Goal: Task Accomplishment & Management: Use online tool/utility

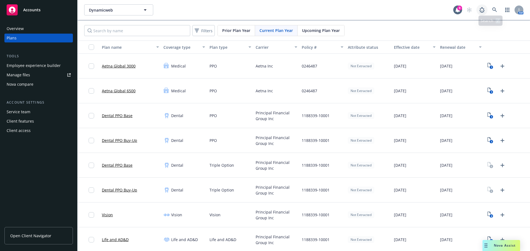
click at [479, 14] on link at bounding box center [481, 9] width 11 height 11
click at [492, 5] on link at bounding box center [494, 9] width 11 height 11
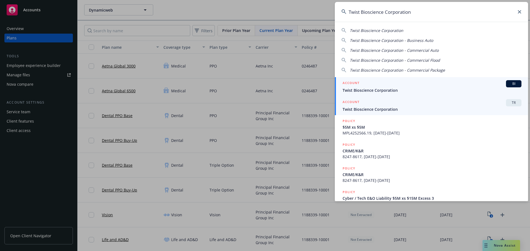
type input "Twist Bioscience Corporation"
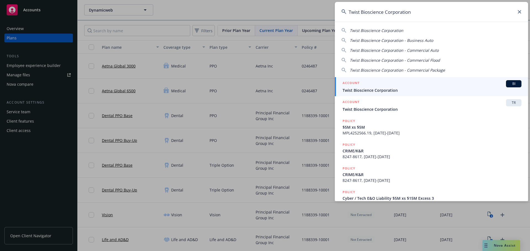
click at [383, 110] on span "Twist Bioscience Corporation" at bounding box center [431, 109] width 179 height 6
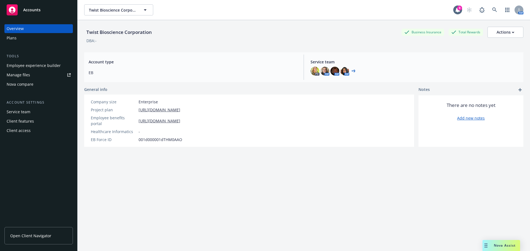
click at [26, 36] on div "Plans" at bounding box center [39, 38] width 64 height 9
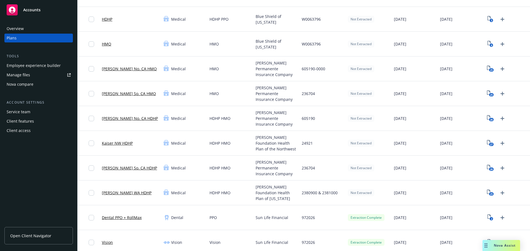
scroll to position [68, 0]
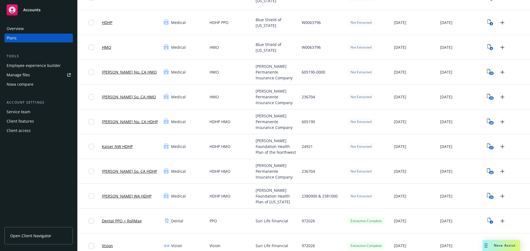
click at [253, 115] on div "[PERSON_NAME] Permanente Insurance Company" at bounding box center [276, 122] width 46 height 25
click at [269, 139] on span "[PERSON_NAME] Foundation Health Plan of the Northwest" at bounding box center [276, 146] width 42 height 17
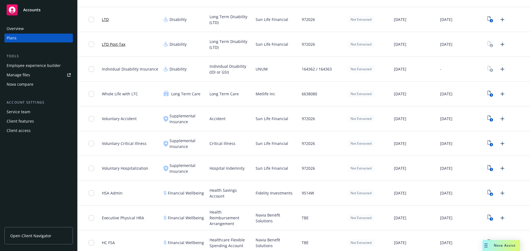
scroll to position [376, 0]
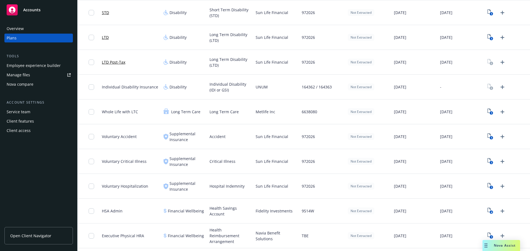
click at [259, 219] on div "Fidelity Investments" at bounding box center [276, 211] width 46 height 25
click at [334, 194] on div "972026" at bounding box center [322, 186] width 46 height 25
click at [215, 178] on div "Hospital Indemnity" at bounding box center [230, 186] width 46 height 25
click at [181, 238] on span "Financial Wellbeing" at bounding box center [186, 236] width 36 height 6
click at [248, 233] on span "Health Reimbursement Arrangement" at bounding box center [230, 235] width 42 height 17
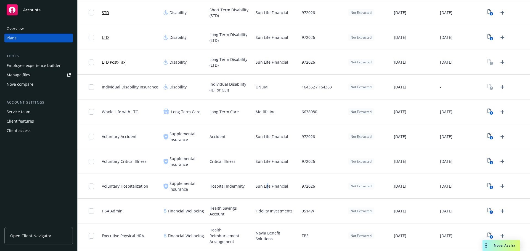
click at [265, 182] on div "Sun Life Financial" at bounding box center [276, 186] width 46 height 25
click at [171, 230] on div "Financial Wellbeing" at bounding box center [184, 236] width 46 height 25
click at [132, 237] on span "Executive Physical HRA" at bounding box center [123, 236] width 42 height 6
click at [120, 238] on span "Executive Physical HRA" at bounding box center [123, 236] width 42 height 6
drag, startPoint x: 273, startPoint y: 238, endPoint x: 342, endPoint y: 238, distance: 68.7
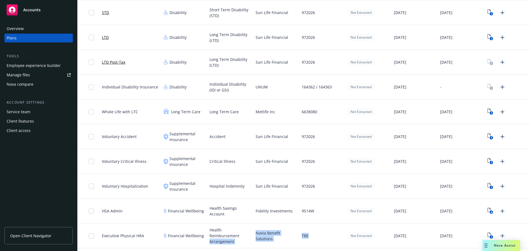
click at [342, 238] on div "Executive Physical HRA Financial Wellbeing Health Reimbursement Arrangement Nav…" at bounding box center [304, 236] width 452 height 25
click at [296, 220] on div "Fidelity Investments" at bounding box center [276, 211] width 46 height 25
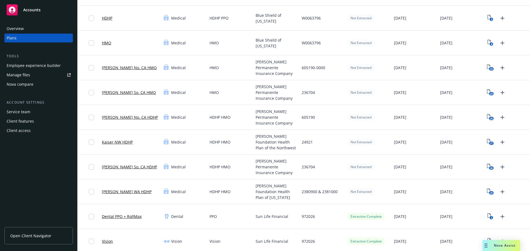
scroll to position [0, 0]
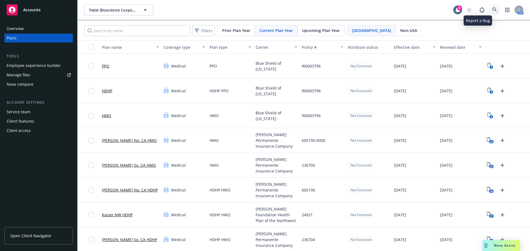
click at [493, 10] on link at bounding box center [494, 9] width 11 height 11
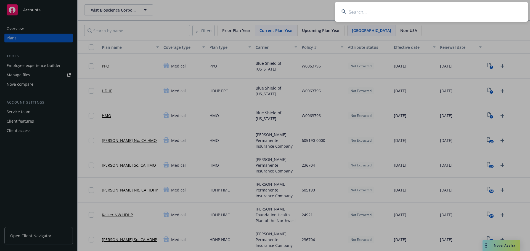
click at [498, 12] on input at bounding box center [431, 12] width 193 height 20
paste input "Exelixis"
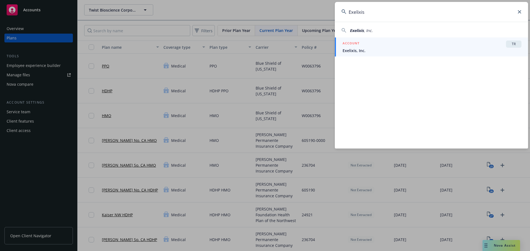
type input "Exelixis"
click at [419, 45] on div "ACCOUNT TR" at bounding box center [431, 44] width 179 height 7
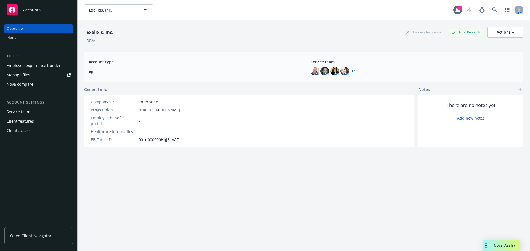
click at [34, 87] on div "Nova compare" at bounding box center [39, 84] width 64 height 9
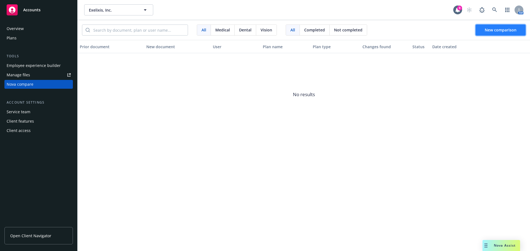
click at [499, 30] on span "New comparison" at bounding box center [500, 29] width 32 height 5
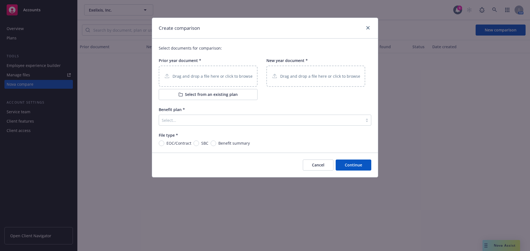
click at [201, 75] on p "Drag and drop a file here or click to browse" at bounding box center [212, 76] width 80 height 6
click at [302, 72] on div "Drag and drop a file here or click to browse" at bounding box center [315, 76] width 99 height 21
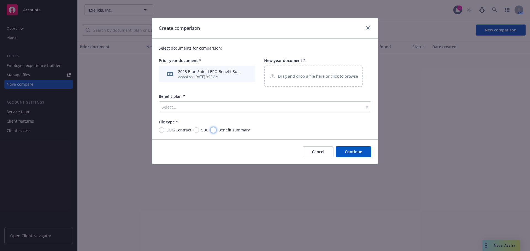
click at [213, 131] on input "Benefit summary" at bounding box center [213, 130] width 6 height 6
radio input "true"
click at [231, 116] on div "Select documents for comparison: Prior year document * pdf 2025 Blue Shield EPO…" at bounding box center [265, 89] width 226 height 101
click at [233, 106] on div at bounding box center [261, 107] width 198 height 7
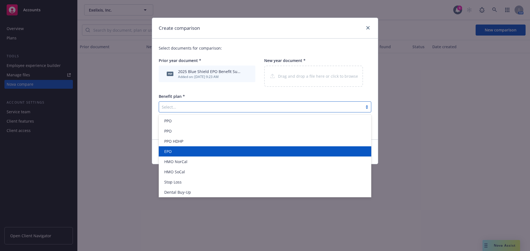
click at [190, 150] on div "EPO" at bounding box center [265, 152] width 206 height 6
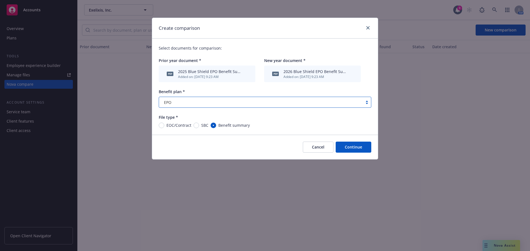
click at [354, 150] on button "Continue" at bounding box center [353, 147] width 36 height 11
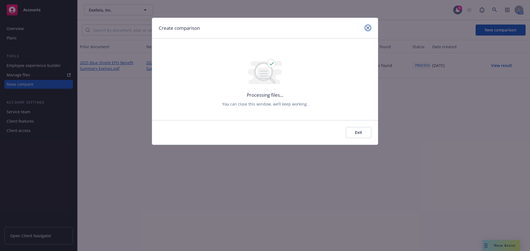
click at [367, 25] on link "close" at bounding box center [367, 28] width 7 height 7
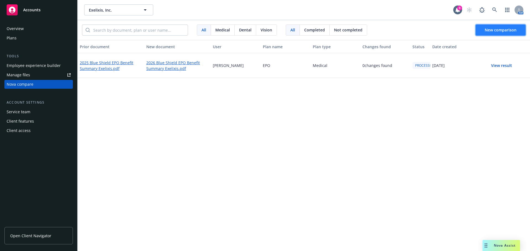
click at [493, 28] on span "New comparison" at bounding box center [500, 29] width 32 height 5
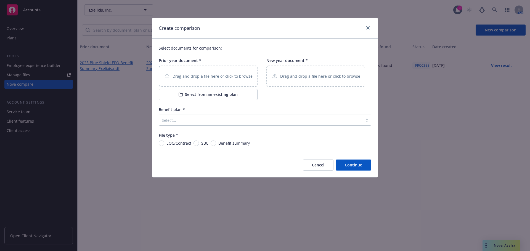
click at [212, 79] on p "Drag and drop a file here or click to browse" at bounding box center [212, 76] width 80 height 6
click at [294, 75] on p "Drag and drop a file here or click to browse" at bounding box center [320, 76] width 80 height 6
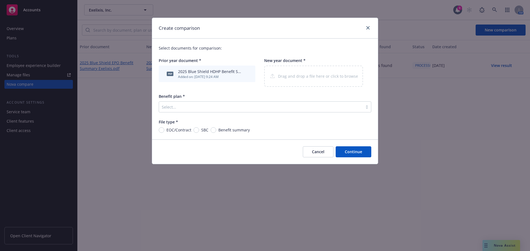
click at [234, 129] on span "Benefit summary" at bounding box center [233, 130] width 31 height 6
click at [216, 129] on input "Benefit summary" at bounding box center [213, 130] width 6 height 6
radio input "true"
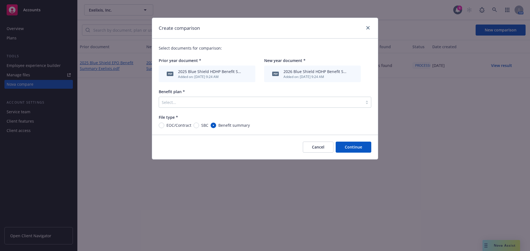
click at [254, 97] on div "Benefit plan * Select..." at bounding box center [265, 98] width 212 height 19
click at [231, 104] on div at bounding box center [261, 102] width 198 height 7
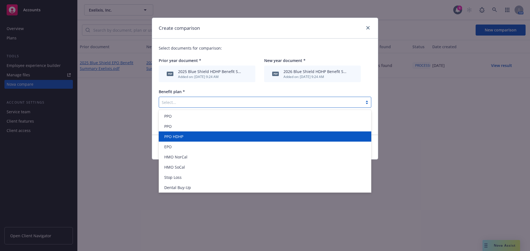
click at [196, 137] on div "PPO HDHP" at bounding box center [265, 137] width 206 height 6
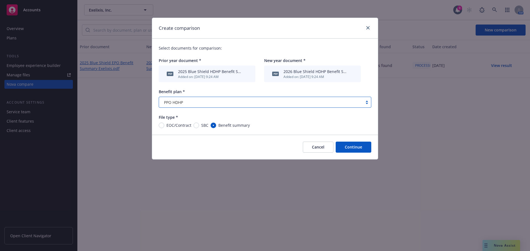
click at [350, 149] on button "Continue" at bounding box center [353, 147] width 36 height 11
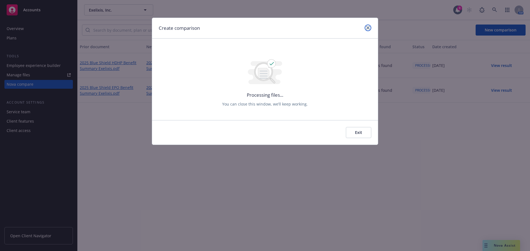
click at [367, 26] on icon "close" at bounding box center [367, 27] width 3 height 3
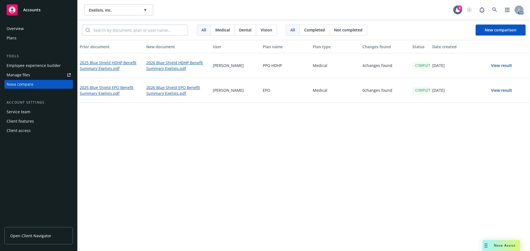
click at [340, 140] on div "Prior document New document User Plan name Plan type Changes found Status Date …" at bounding box center [304, 145] width 452 height 211
click at [336, 222] on div "Prior document New document User Plan name Plan type Changes found Status Date …" at bounding box center [304, 145] width 452 height 211
click at [504, 89] on button "View result" at bounding box center [501, 90] width 39 height 11
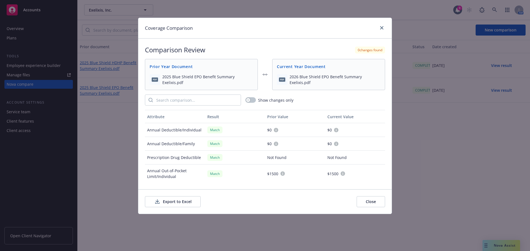
click at [168, 206] on button "Export to Excel" at bounding box center [173, 201] width 56 height 11
click at [382, 28] on icon "close" at bounding box center [381, 27] width 3 height 3
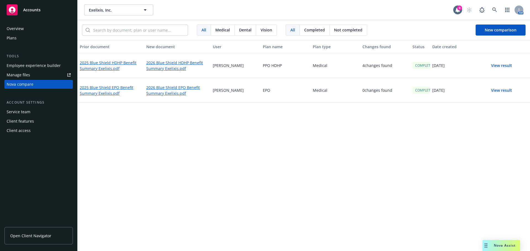
click at [379, 182] on div "Prior document New document User Plan name Plan type Changes found Status Date …" at bounding box center [304, 145] width 452 height 211
click at [111, 91] on link "2025 Blue Shield EPO Benefit Summary Exelixis.pdf" at bounding box center [111, 90] width 62 height 13
click at [171, 88] on link "2026 Blue Shield EPO Benefit Summary Exelixis.pdf" at bounding box center [177, 90] width 62 height 13
click at [502, 65] on button "View result" at bounding box center [501, 65] width 39 height 11
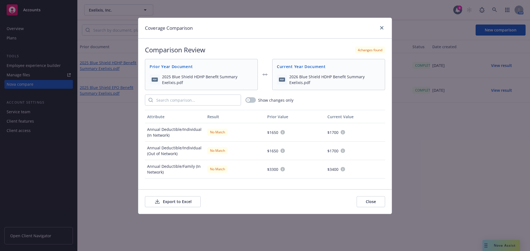
click at [183, 199] on button "Export to Excel" at bounding box center [173, 201] width 56 height 11
click at [384, 27] on link "close" at bounding box center [381, 28] width 7 height 7
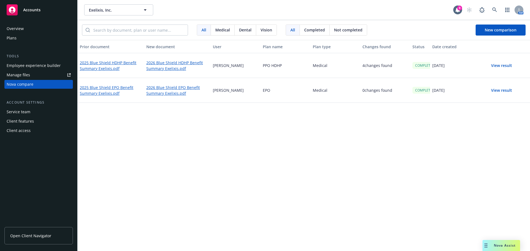
drag, startPoint x: 156, startPoint y: 138, endPoint x: 147, endPoint y: 138, distance: 9.1
click at [156, 138] on div "Prior document New document User Plan name Plan type Changes found Status Date …" at bounding box center [304, 145] width 452 height 211
click at [108, 68] on link "2025 Blue Shield HDHP Benefit Summary Exelixis.pdf" at bounding box center [111, 65] width 62 height 13
click at [167, 66] on link "2026 Blue Shield HDHP Benefit Summary Exelixis.pdf" at bounding box center [177, 65] width 62 height 13
